Goal: Find specific page/section: Find specific page/section

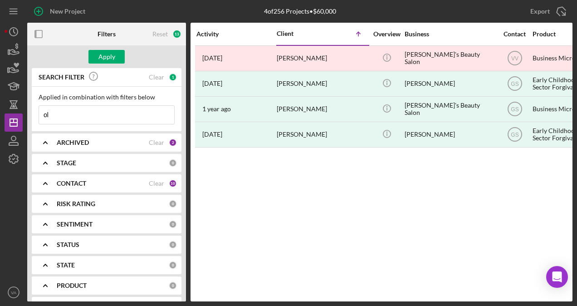
type input "o"
click at [70, 121] on input "artuto" at bounding box center [106, 115] width 135 height 18
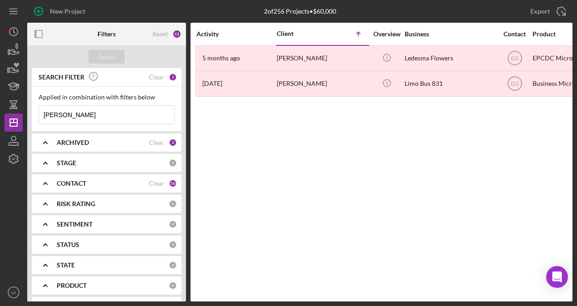
type input "[PERSON_NAME]"
drag, startPoint x: 83, startPoint y: 117, endPoint x: 10, endPoint y: 119, distance: 73.5
click at [10, 119] on div "New Project 2 of 256 Projects • $60,000 [PERSON_NAME] Export Icon/Export Filter…" at bounding box center [289, 150] width 568 height 301
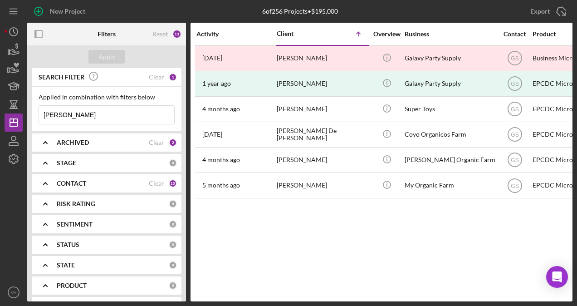
type input "[PERSON_NAME]"
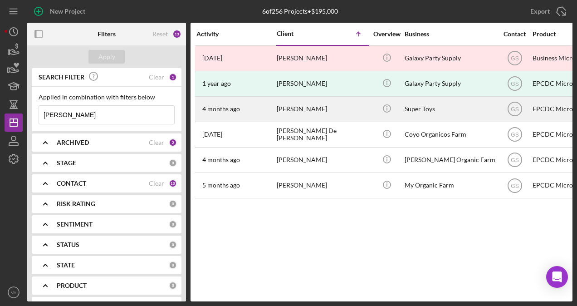
click at [461, 111] on div "Super Toys" at bounding box center [449, 109] width 91 height 24
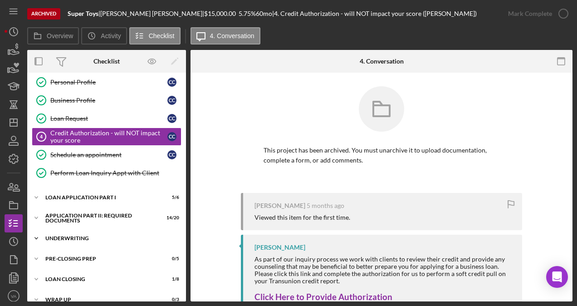
scroll to position [33, 0]
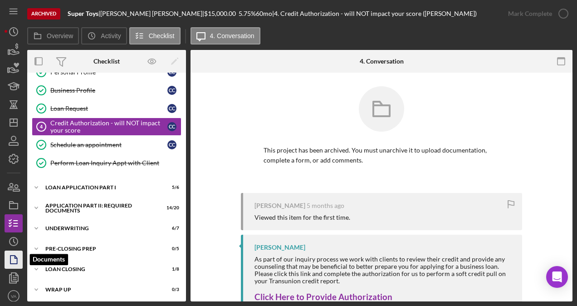
click at [15, 261] on icon "button" at bounding box center [13, 259] width 23 height 23
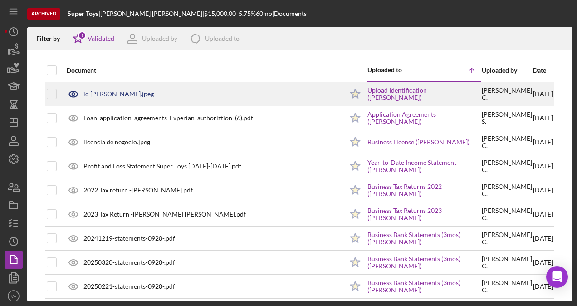
click at [209, 94] on div "id [PERSON_NAME].jpeg" at bounding box center [202, 94] width 281 height 23
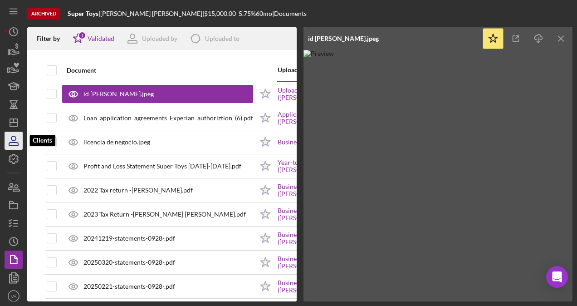
click at [17, 146] on icon "button" at bounding box center [13, 140] width 23 height 23
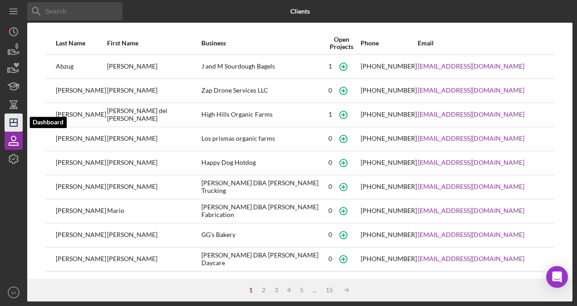
click at [19, 127] on icon "Icon/Dashboard" at bounding box center [13, 122] width 23 height 23
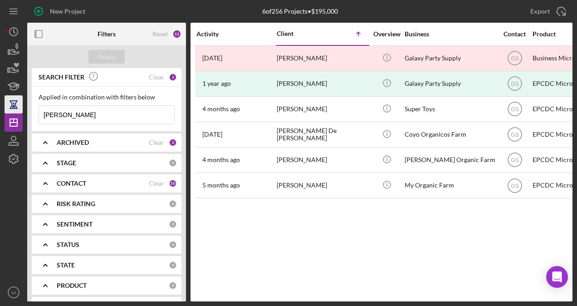
drag, startPoint x: 99, startPoint y: 113, endPoint x: 20, endPoint y: 101, distance: 79.8
click at [20, 101] on div "New Project 6 of 256 Projects • $195,000 [PERSON_NAME] Export Icon/Export Filte…" at bounding box center [289, 150] width 568 height 301
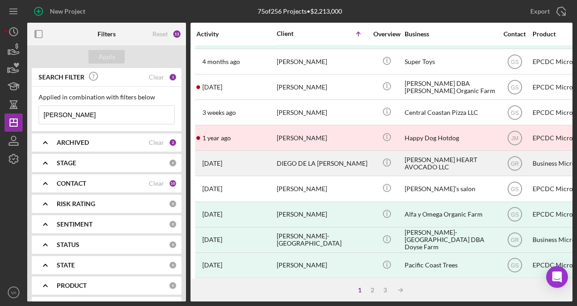
scroll to position [407, 0]
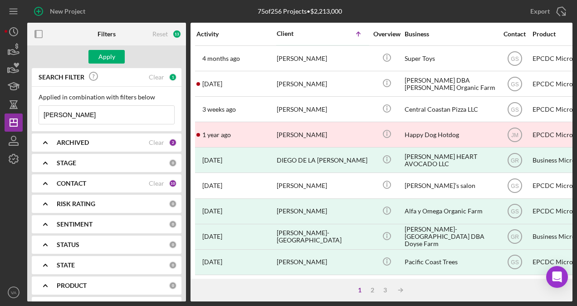
click at [73, 120] on input "[PERSON_NAME]" at bounding box center [106, 115] width 135 height 18
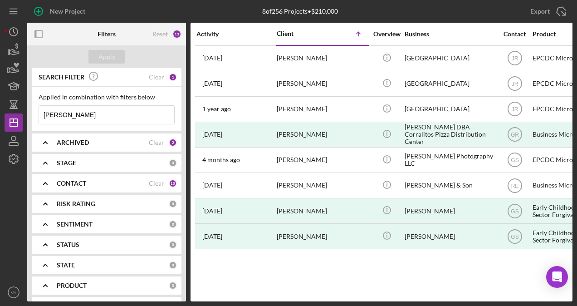
scroll to position [0, 0]
type input "[PERSON_NAME]"
drag, startPoint x: 96, startPoint y: 120, endPoint x: 43, endPoint y: 108, distance: 54.8
click at [44, 109] on input "[PERSON_NAME]" at bounding box center [106, 115] width 135 height 18
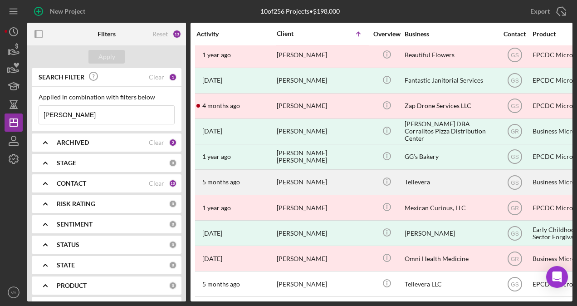
scroll to position [7, 0]
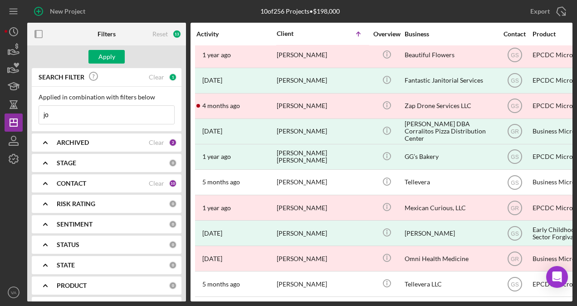
type input "j"
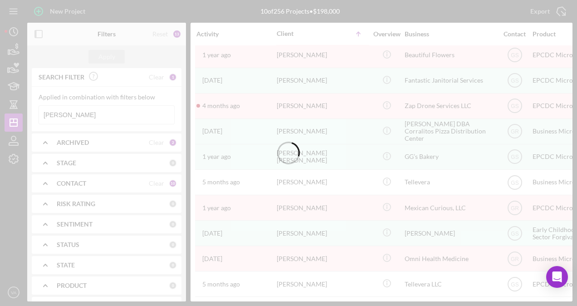
scroll to position [0, 0]
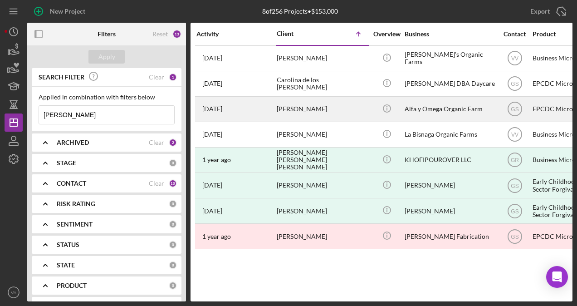
type input "[PERSON_NAME]"
